Goal: Obtain resource: Obtain resource

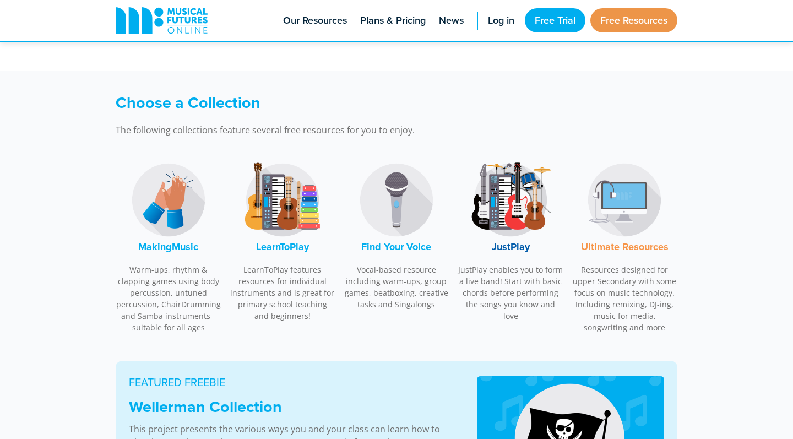
click at [308, 208] on img at bounding box center [282, 200] width 83 height 83
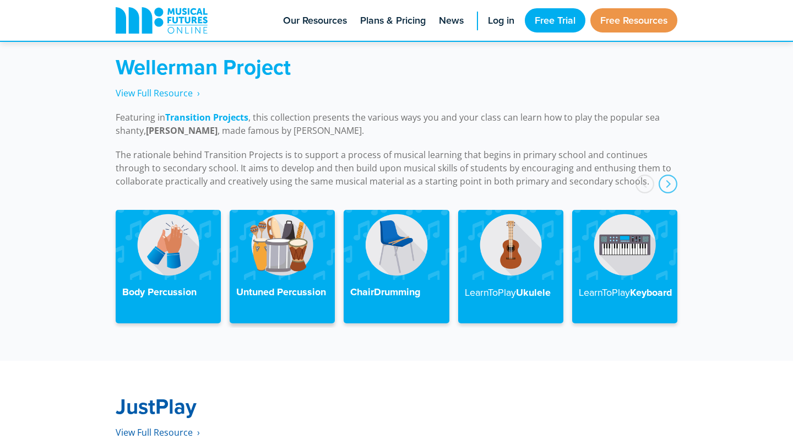
scroll to position [2488, 0]
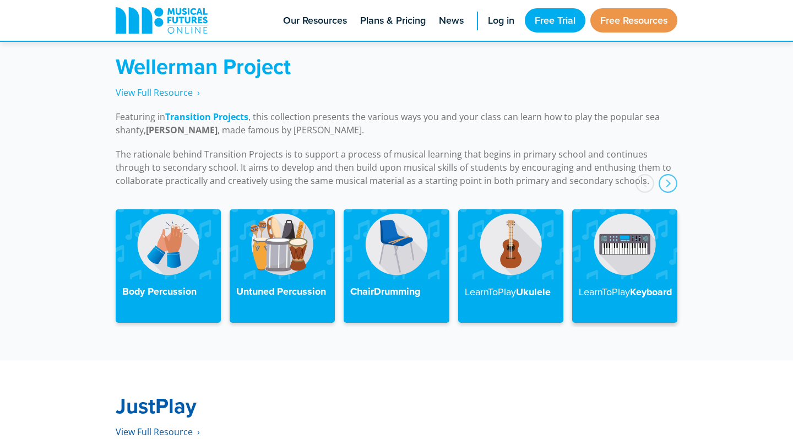
click at [612, 227] on img at bounding box center [624, 244] width 105 height 70
click at [603, 286] on h4 "LearnToPlay Keyboard" at bounding box center [625, 292] width 92 height 13
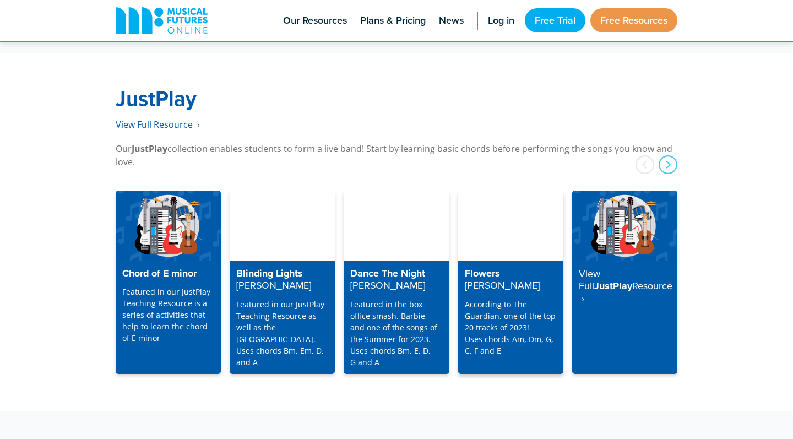
scroll to position [2814, 0]
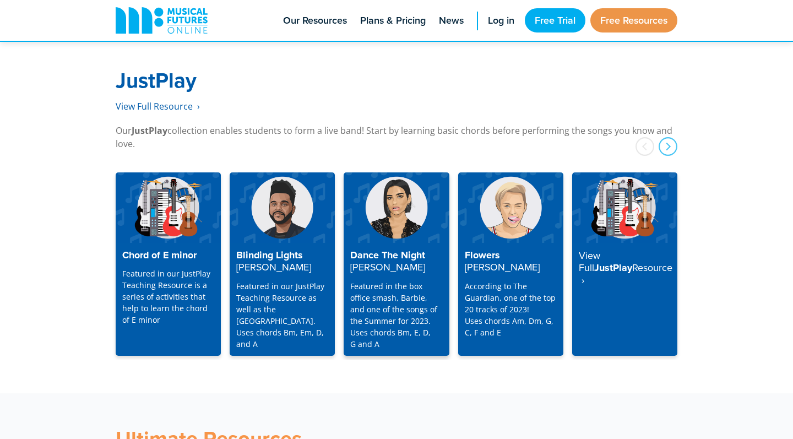
click at [398, 243] on div "Dance The Night Dua Lipa Featured in the box office smash, Barbie, and one of t…" at bounding box center [396, 299] width 105 height 113
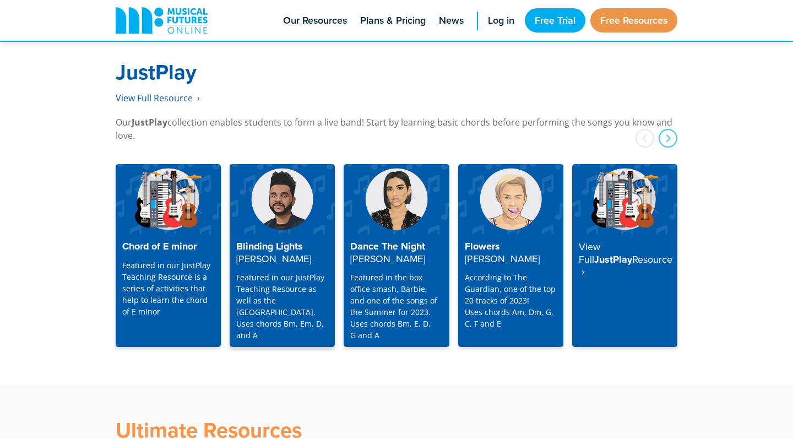
scroll to position [2832, 0]
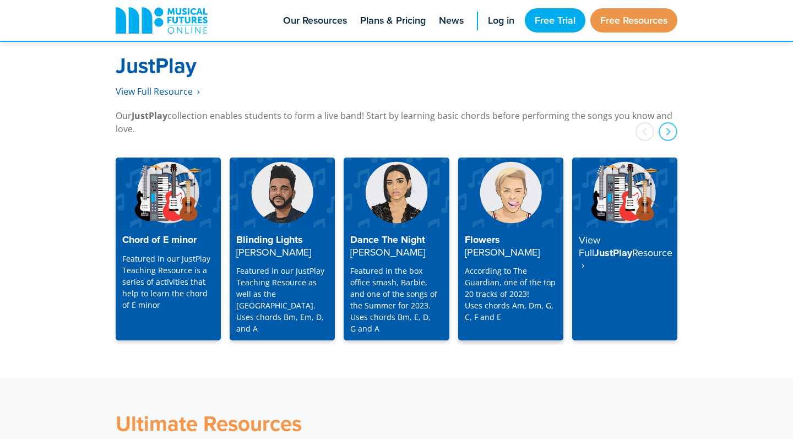
click at [519, 240] on h4 "Flowers [PERSON_NAME]" at bounding box center [511, 246] width 92 height 24
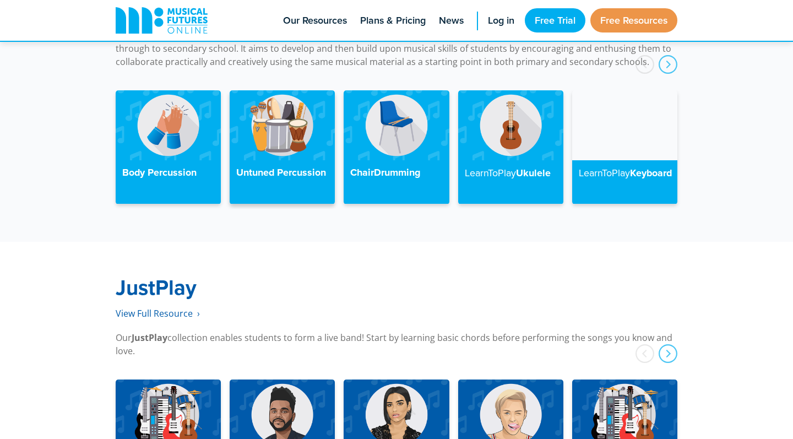
scroll to position [2494, 0]
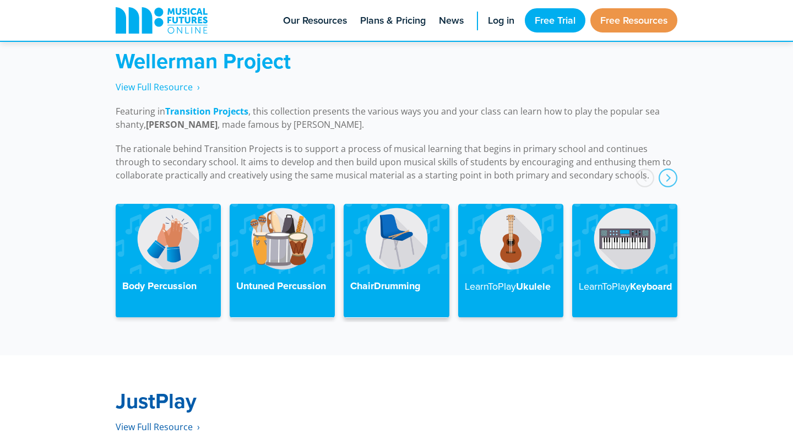
click at [404, 226] on img at bounding box center [396, 239] width 105 height 70
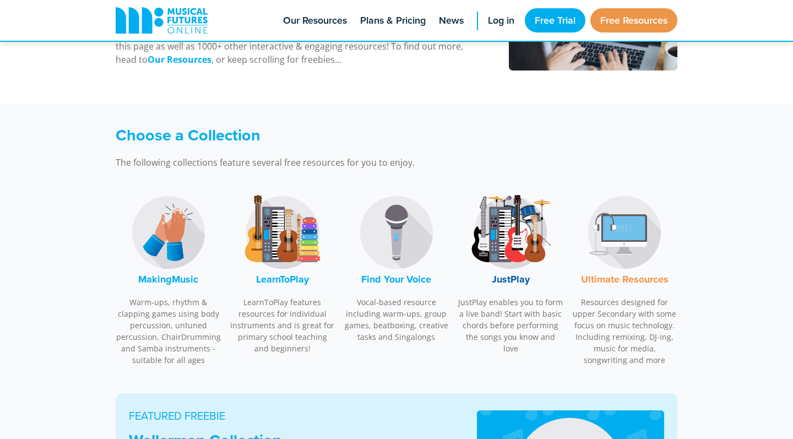
scroll to position [235, 0]
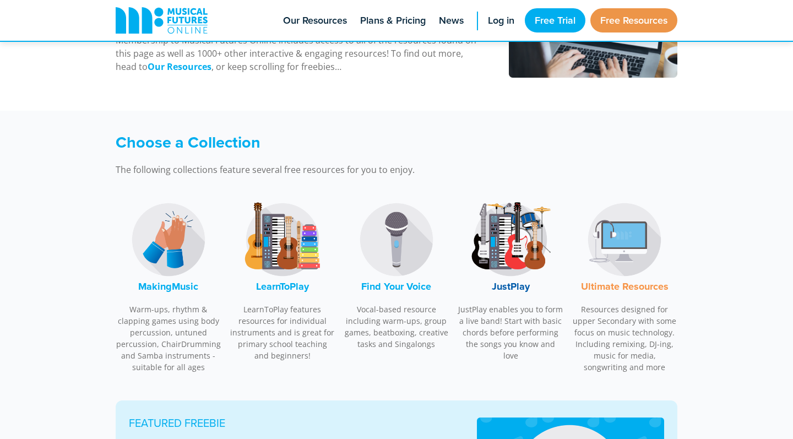
click at [196, 243] on img at bounding box center [168, 239] width 83 height 83
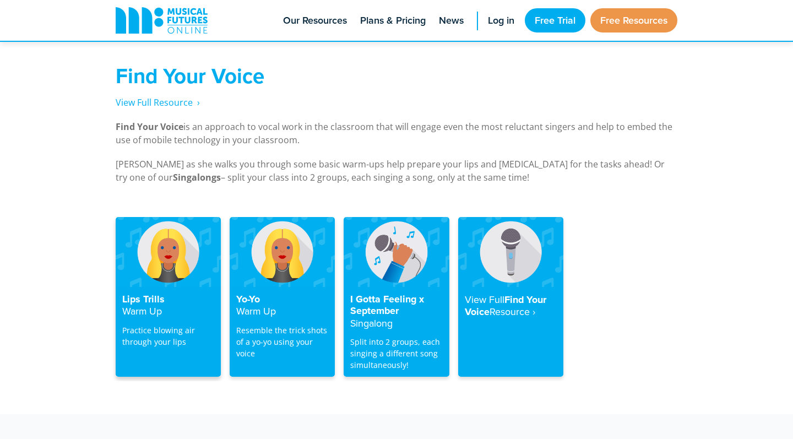
scroll to position [2094, 0]
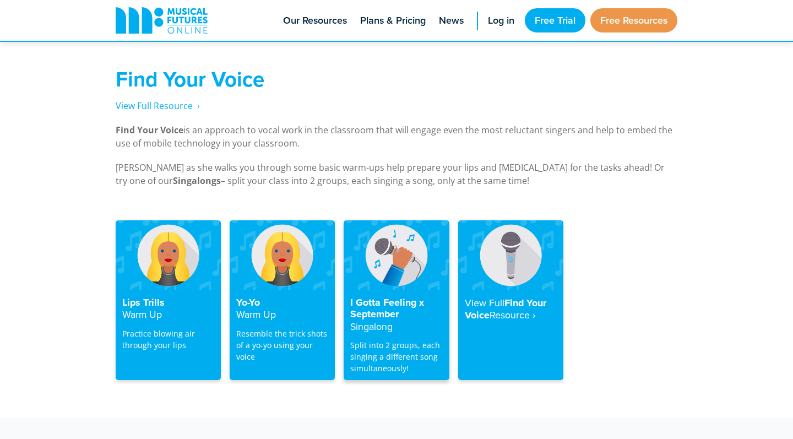
click at [364, 241] on img at bounding box center [396, 255] width 105 height 70
